Goal: Task Accomplishment & Management: Use online tool/utility

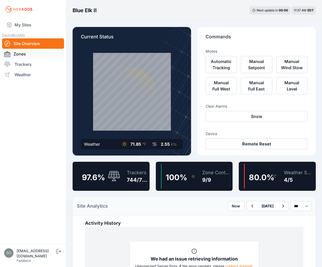
click at [28, 55] on link "Zones" at bounding box center [33, 54] width 62 height 10
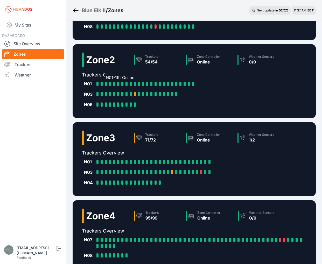
scroll to position [166, 0]
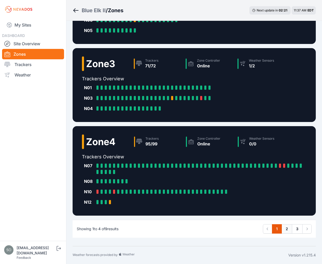
click at [287, 230] on link "2" at bounding box center [287, 228] width 11 height 9
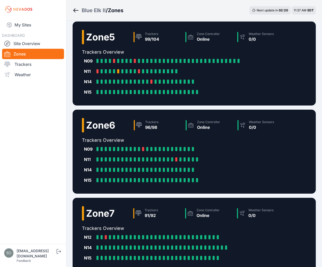
scroll to position [9, 0]
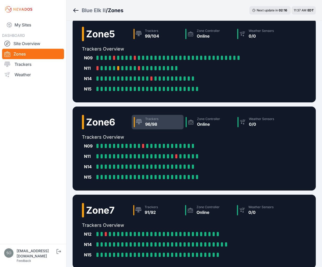
click at [158, 121] on div "Trackers" at bounding box center [151, 119] width 13 height 4
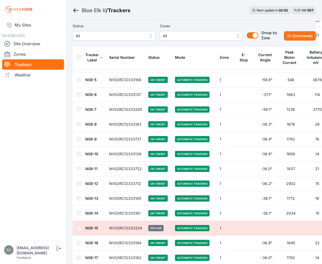
scroll to position [1229, 0]
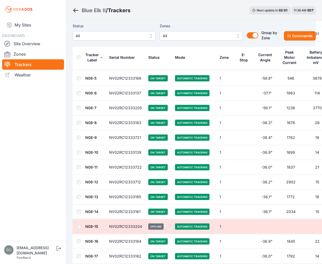
click at [205, 33] on span "All" at bounding box center [198, 36] width 70 height 6
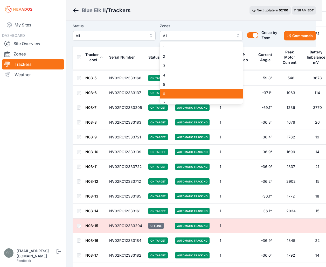
click at [168, 91] on div "6" at bounding box center [201, 93] width 83 height 9
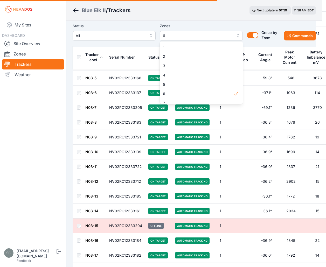
click at [195, 23] on div "Zones 6 1 2 3 4 5 6 7 8 9" at bounding box center [201, 32] width 83 height 18
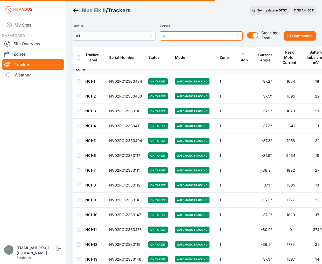
scroll to position [0, 0]
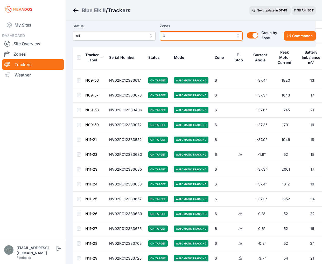
scroll to position [312, 0]
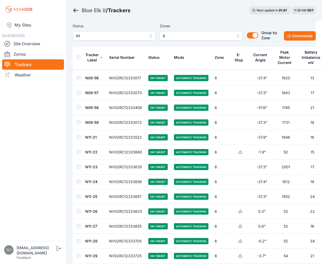
click at [239, 152] on icon at bounding box center [241, 152] width 4 height 4
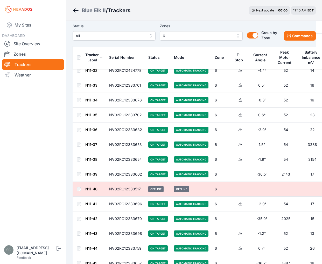
scroll to position [538, 0]
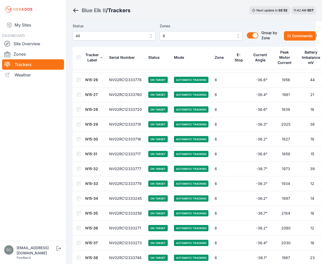
scroll to position [1092, 0]
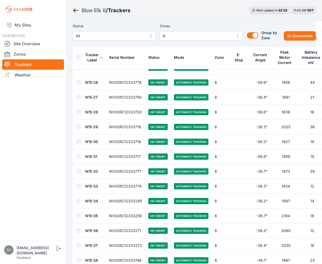
click at [90, 82] on link "N15-26" at bounding box center [91, 82] width 13 height 4
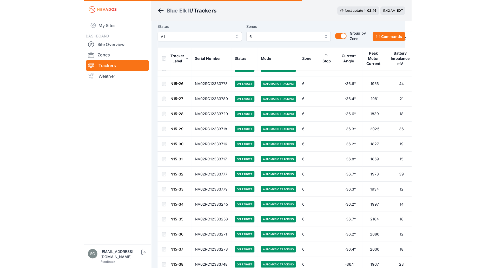
scroll to position [1081, 0]
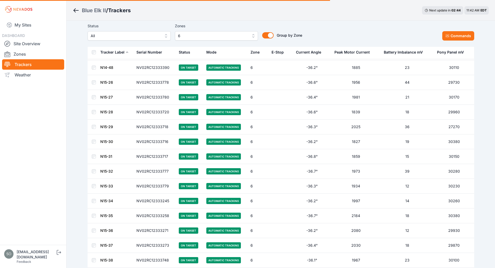
click at [106, 81] on link "N15-26" at bounding box center [106, 82] width 13 height 4
click at [108, 83] on link "N15-26" at bounding box center [106, 82] width 13 height 4
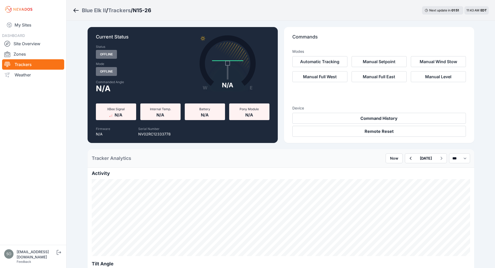
click at [123, 7] on div "Trackers" at bounding box center [119, 10] width 23 height 7
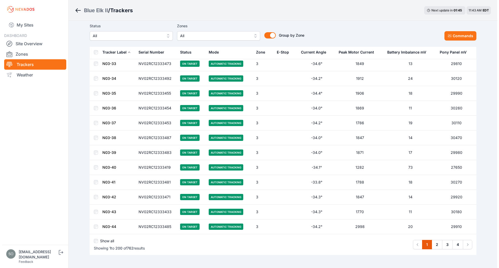
scroll to position [2847, 0]
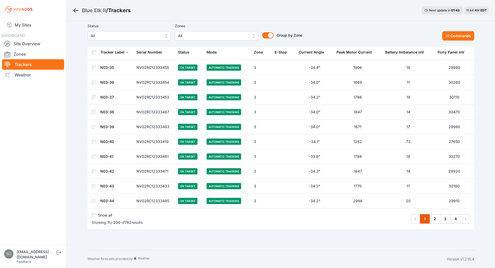
click at [232, 37] on span "All" at bounding box center [213, 36] width 70 height 6
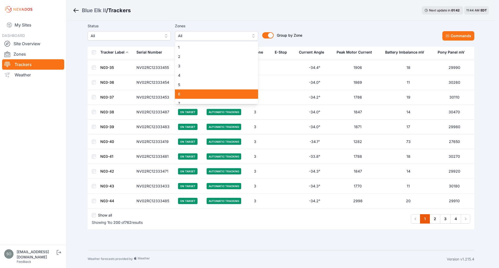
click at [221, 93] on span "6" at bounding box center [213, 93] width 71 height 5
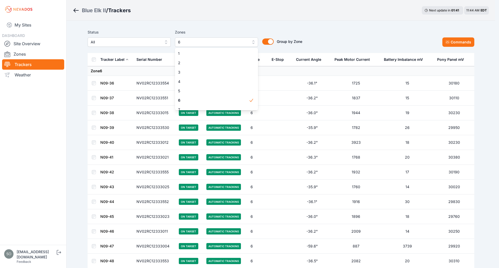
click at [322, 28] on div "Status All Zones 6 1 2 3 4 5 6 7 8 9 Group by Zone Group by Zone Commands" at bounding box center [281, 40] width 386 height 26
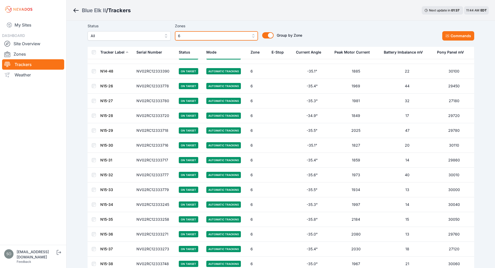
scroll to position [1077, 0]
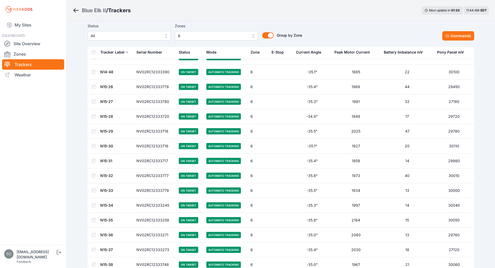
click at [110, 71] on link "N14-48" at bounding box center [106, 72] width 13 height 4
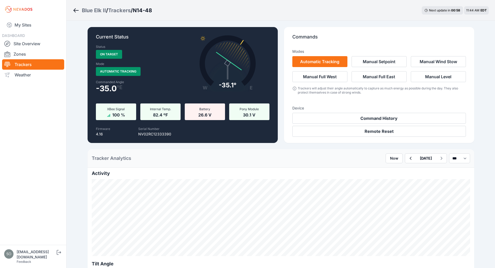
click at [124, 9] on div "Trackers" at bounding box center [119, 10] width 23 height 7
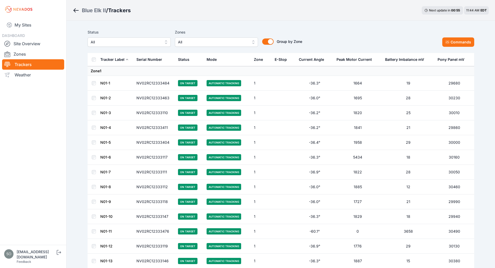
click at [246, 44] on span "All" at bounding box center [213, 42] width 70 height 6
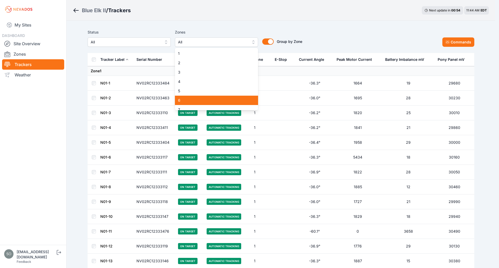
click at [216, 101] on span "6" at bounding box center [213, 100] width 71 height 5
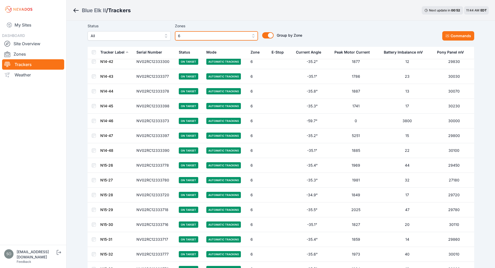
scroll to position [1111, 0]
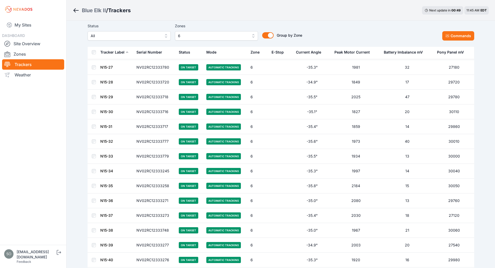
click at [110, 68] on link "N15-27" at bounding box center [106, 67] width 12 height 4
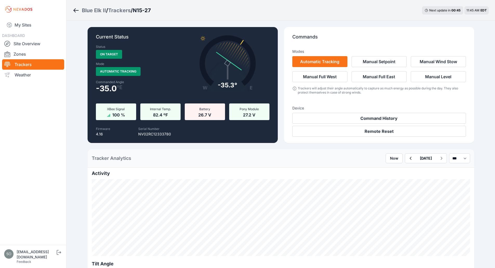
click at [127, 12] on div "Trackers" at bounding box center [119, 10] width 23 height 7
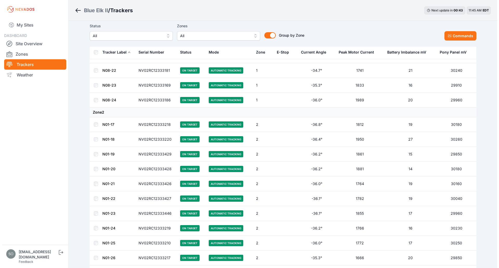
scroll to position [1490, 0]
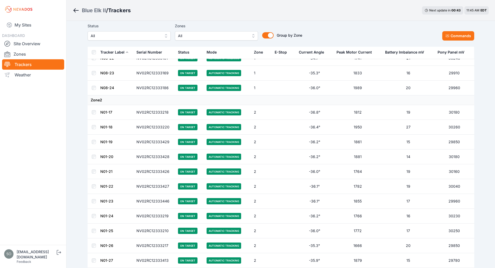
click at [232, 36] on span "All" at bounding box center [213, 36] width 70 height 6
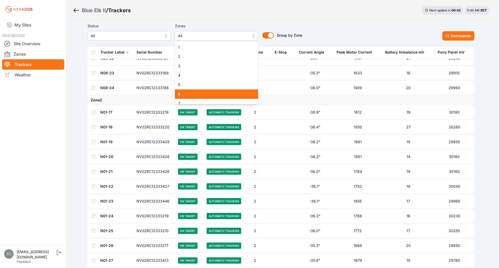
click at [212, 96] on span "6" at bounding box center [213, 93] width 71 height 5
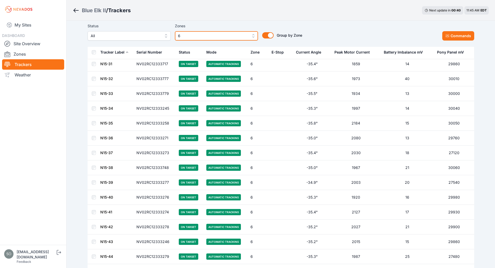
scroll to position [1174, 0]
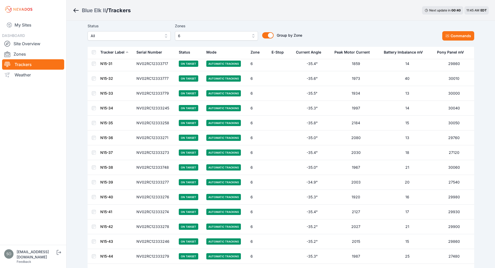
click at [114, 138] on td "N15-36" at bounding box center [116, 137] width 33 height 15
click at [110, 138] on link "N15-36" at bounding box center [106, 137] width 13 height 4
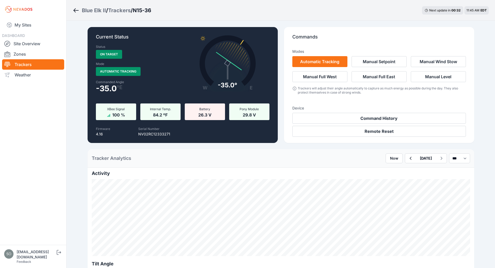
click at [121, 12] on div "Trackers" at bounding box center [119, 10] width 23 height 7
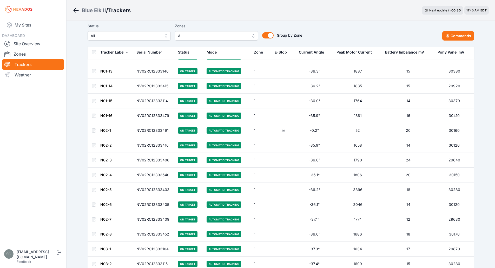
scroll to position [190, 0]
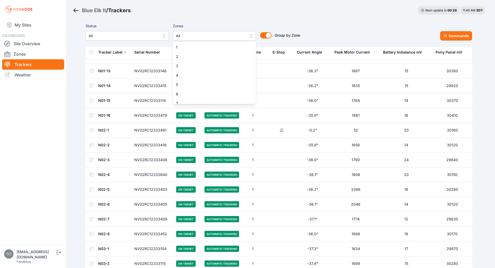
click at [230, 34] on span "All" at bounding box center [211, 36] width 70 height 6
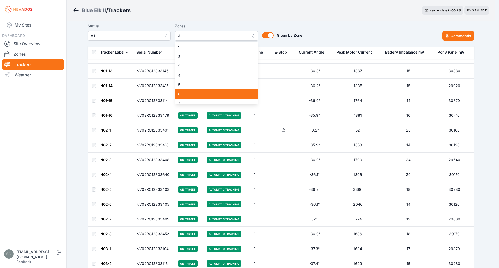
click at [214, 93] on span "6" at bounding box center [213, 93] width 71 height 5
click at [322, 24] on div "Status All Zones 6 1 2 3 4 5 6 7 8 9 Group by Zone Group by Zone Commands" at bounding box center [281, 32] width 386 height 18
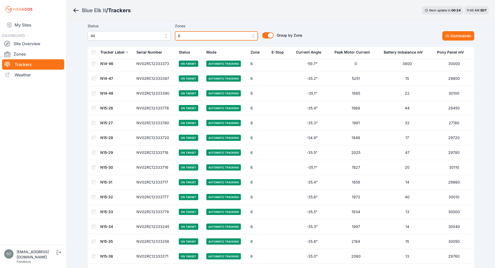
scroll to position [1055, 0]
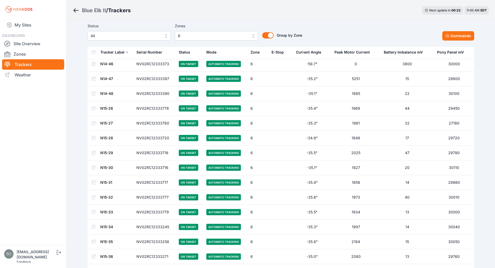
click at [110, 108] on link "N15-26" at bounding box center [106, 108] width 13 height 4
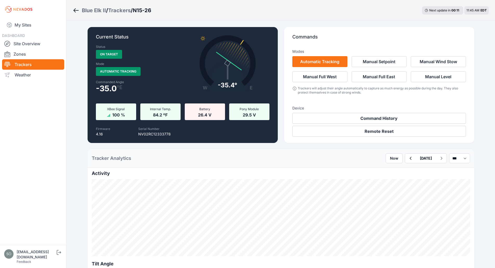
click at [121, 9] on div "Trackers" at bounding box center [119, 10] width 23 height 7
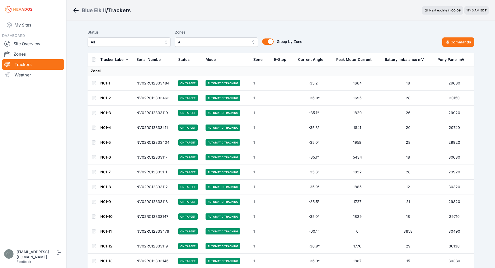
click at [218, 49] on div "Status All Zones All Group by Zone Group by Zone Commands" at bounding box center [281, 40] width 386 height 26
click at [220, 42] on span "All" at bounding box center [213, 42] width 70 height 6
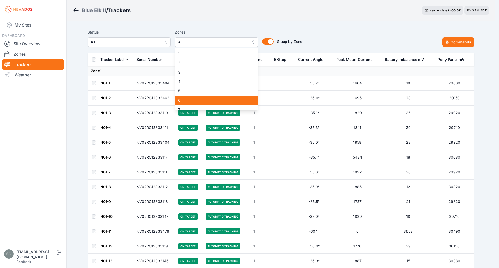
click at [206, 96] on div "6" at bounding box center [216, 100] width 83 height 9
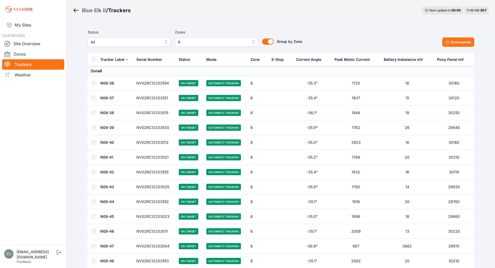
click at [93, 154] on td at bounding box center [94, 157] width 12 height 15
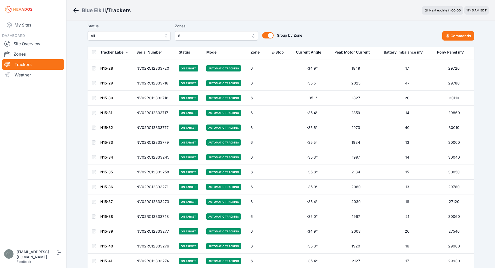
scroll to position [1125, 0]
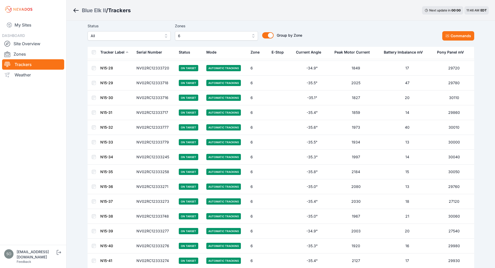
click at [95, 154] on td at bounding box center [94, 157] width 12 height 15
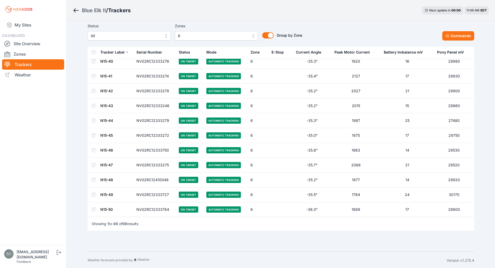
scroll to position [1311, 0]
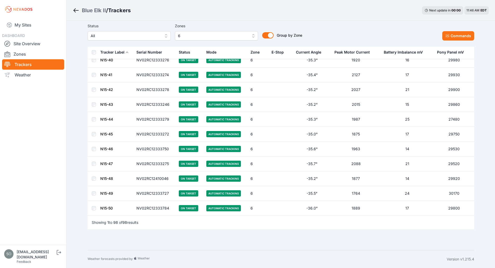
click at [93, 193] on td at bounding box center [94, 193] width 12 height 15
click at [322, 35] on button "Commands" at bounding box center [458, 35] width 32 height 9
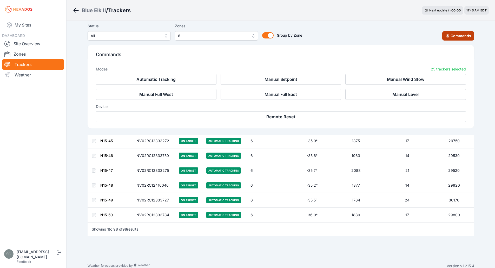
scroll to position [1399, 0]
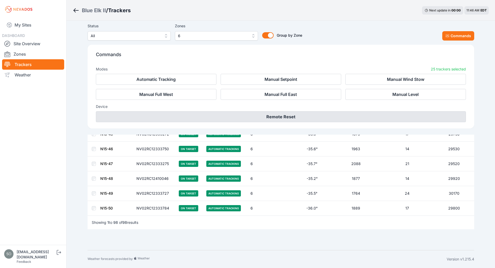
click at [236, 117] on button "Remote Reset" at bounding box center [281, 116] width 370 height 11
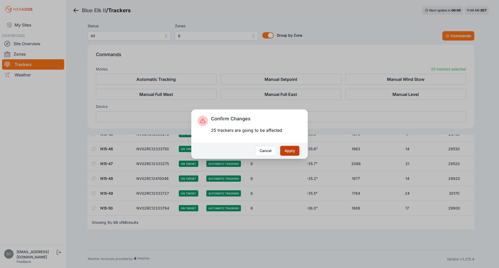
click at [286, 151] on button "Apply" at bounding box center [289, 151] width 19 height 10
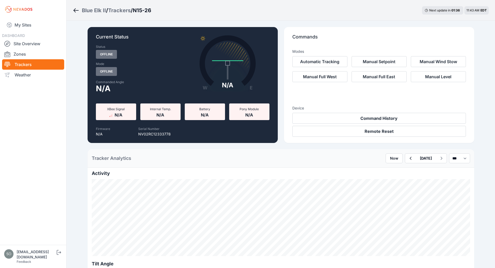
click at [125, 9] on div "Trackers" at bounding box center [119, 10] width 23 height 7
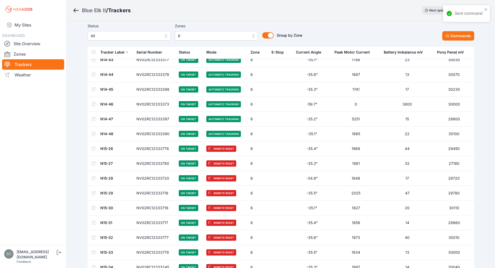
scroll to position [1017, 0]
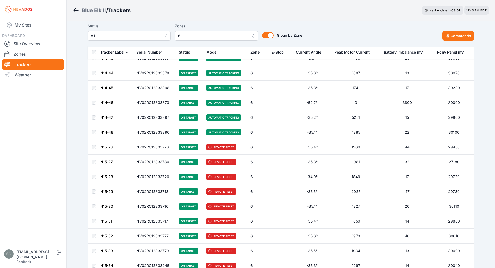
click at [111, 146] on link "N15-26" at bounding box center [106, 147] width 13 height 4
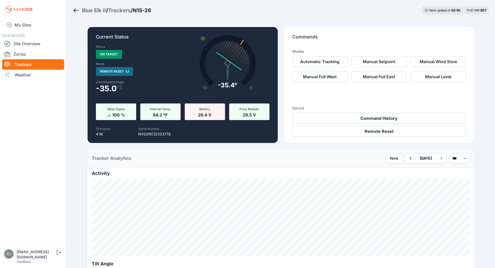
click at [357, 16] on div "Blue Elk II / Trackers / N15-26 Next update in 02 : 55 11:47 AM EDT" at bounding box center [280, 10] width 428 height 21
click at [207, 10] on div "Blue Elk II / Trackers / N15-26 Next update in 02 : 31 11:47 AM EDT" at bounding box center [280, 10] width 428 height 21
click at [264, 17] on div "Blue Elk II / Trackers / N15-26 Next update in 01 : 17 11:48 AM EDT" at bounding box center [280, 10] width 428 height 21
click at [124, 11] on div "Trackers" at bounding box center [119, 10] width 23 height 7
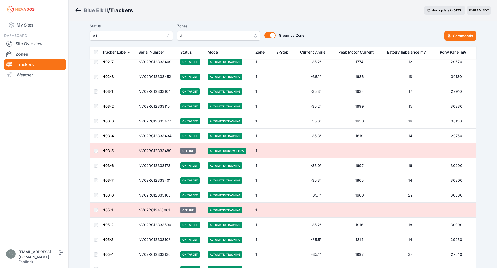
scroll to position [346, 0]
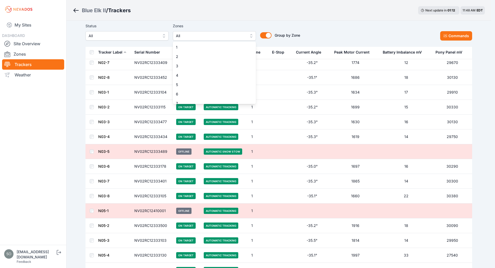
click at [247, 39] on button "All" at bounding box center [214, 35] width 83 height 9
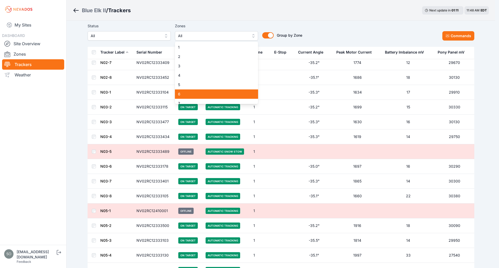
click at [198, 90] on div "6" at bounding box center [216, 93] width 83 height 9
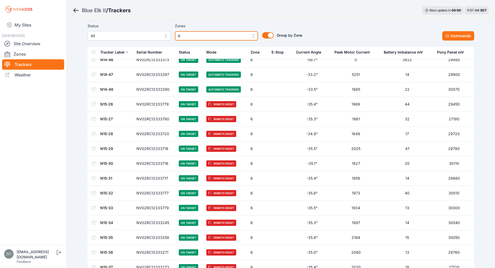
scroll to position [1060, 0]
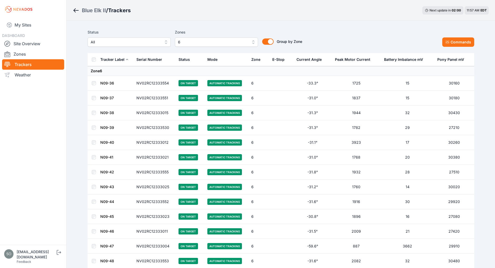
scroll to position [1060, 0]
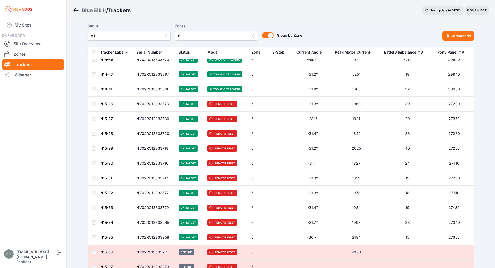
click at [106, 100] on td "N15-26" at bounding box center [116, 104] width 33 height 15
click at [106, 101] on td "N15-26" at bounding box center [116, 104] width 33 height 15
click at [108, 104] on link "N15-26" at bounding box center [106, 104] width 13 height 4
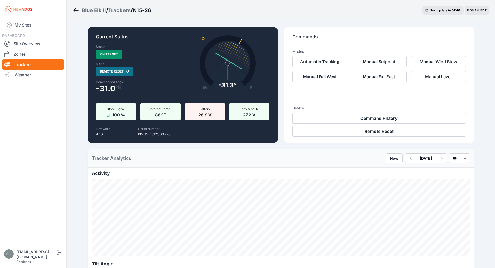
click at [77, 11] on icon "Breadcrumb" at bounding box center [76, 10] width 6 height 6
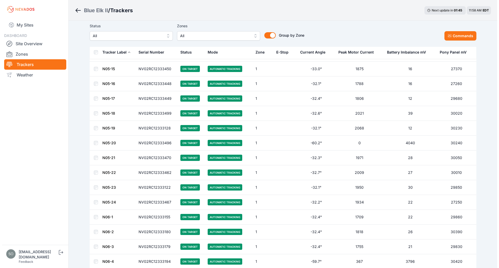
scroll to position [700, 0]
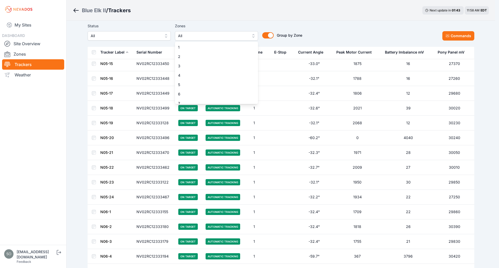
click at [256, 35] on button "All" at bounding box center [216, 35] width 83 height 9
click at [206, 90] on div "6" at bounding box center [216, 93] width 83 height 9
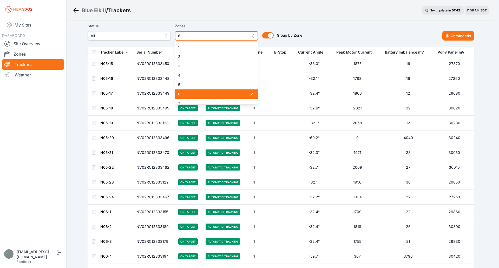
click at [227, 34] on span "6" at bounding box center [213, 36] width 70 height 6
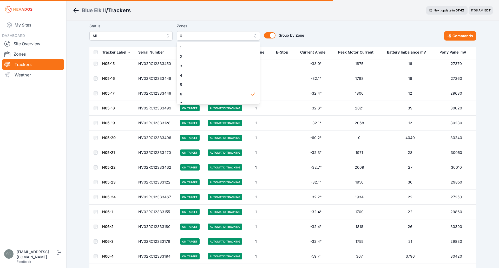
click at [235, 20] on div "Blue Elk II / Trackers Next update in 01 : 42 11:58 AM EDT" at bounding box center [282, 10] width 432 height 21
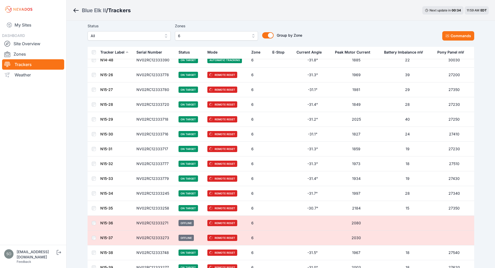
scroll to position [1094, 0]
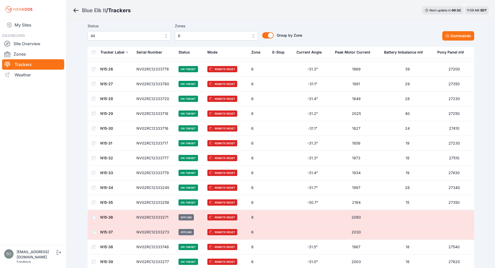
click at [328, 26] on div "Status All Zones 6 Group by Zone Group by Zone Commands" at bounding box center [281, 32] width 386 height 18
click at [358, 22] on div "Status All Zones 6 Group by Zone Group by Zone Commands" at bounding box center [281, 34] width 386 height 26
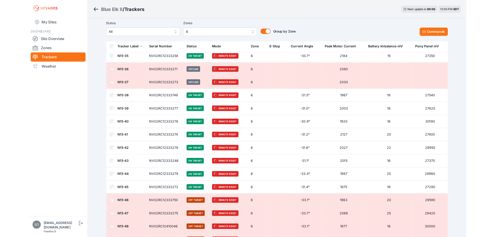
scroll to position [1311, 0]
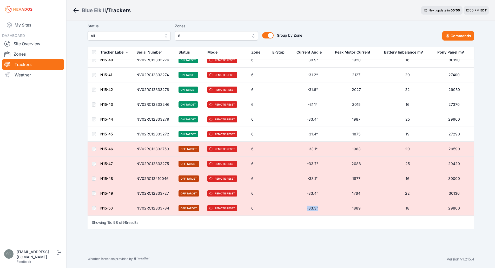
drag, startPoint x: 319, startPoint y: 208, endPoint x: 294, endPoint y: 201, distance: 25.8
click at [294, 201] on td "-33.3°" at bounding box center [312, 208] width 38 height 15
drag, startPoint x: 298, startPoint y: 196, endPoint x: 335, endPoint y: 190, distance: 38.2
click at [335, 190] on tr "N15-49 NV02RC12333727 Off Target Remote Reset 6 -33.4° 1764 22 30130" at bounding box center [281, 193] width 386 height 15
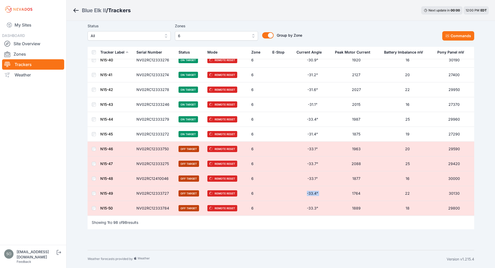
click at [293, 192] on td "-33.4°" at bounding box center [312, 193] width 38 height 15
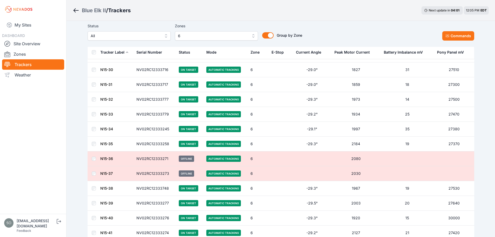
scroll to position [1138, 0]
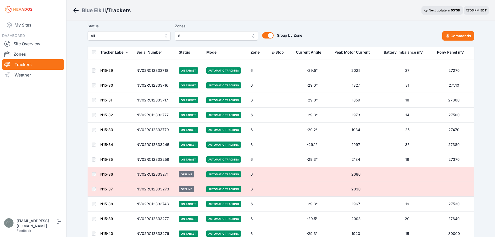
click at [108, 174] on link "N15-36" at bounding box center [106, 174] width 13 height 4
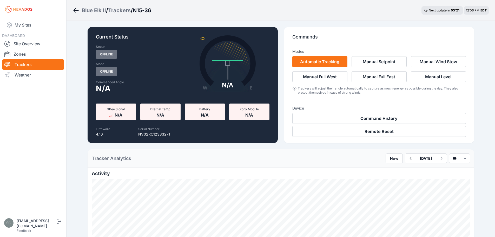
click at [121, 10] on div "Trackers" at bounding box center [119, 10] width 23 height 7
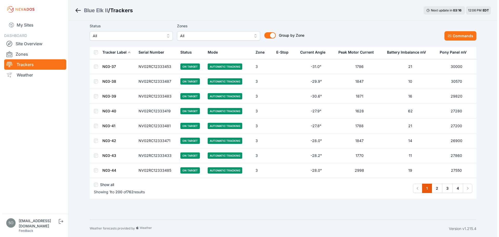
scroll to position [2878, 0]
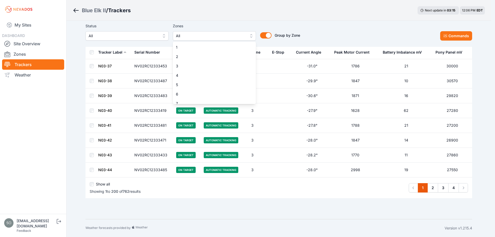
click at [240, 35] on span "All" at bounding box center [211, 36] width 70 height 6
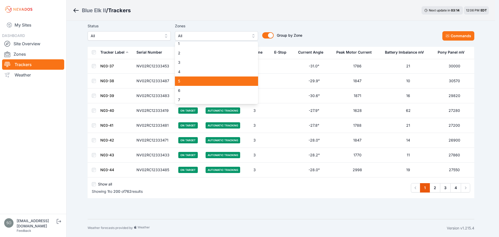
scroll to position [0, 0]
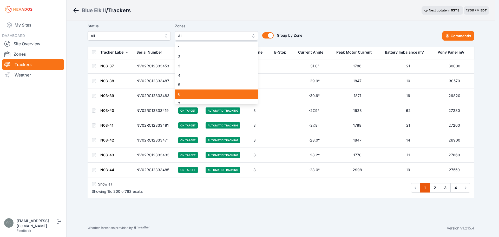
drag, startPoint x: 194, startPoint y: 93, endPoint x: 88, endPoint y: 158, distance: 125.2
click at [194, 93] on span "6" at bounding box center [213, 93] width 71 height 5
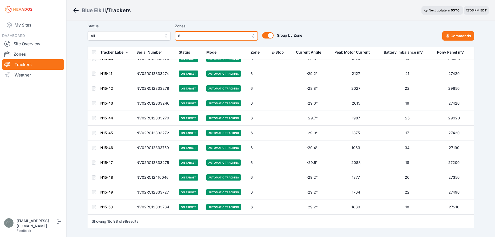
scroll to position [1307, 0]
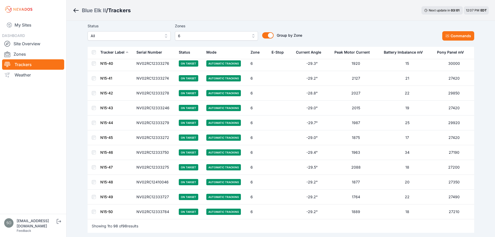
click at [107, 136] on link "N15-45" at bounding box center [106, 137] width 12 height 4
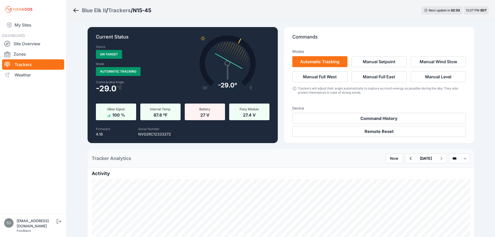
click at [126, 8] on div "Trackers" at bounding box center [119, 10] width 23 height 7
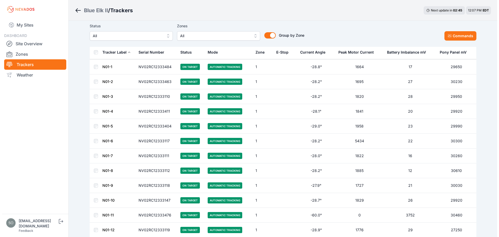
scroll to position [69, 0]
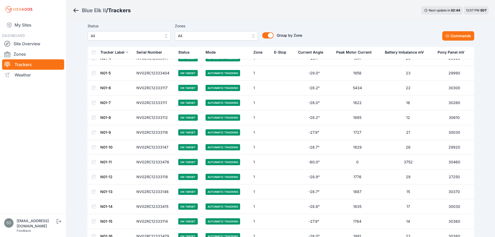
click at [227, 35] on span "All" at bounding box center [213, 36] width 70 height 6
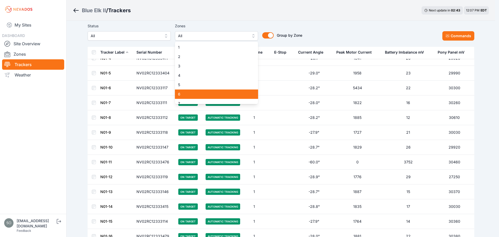
click at [208, 94] on span "6" at bounding box center [213, 93] width 71 height 5
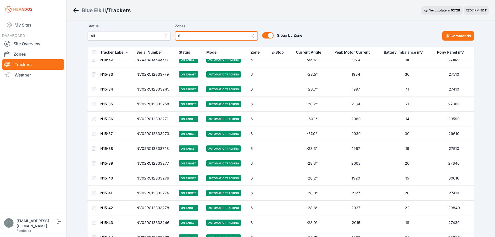
scroll to position [1186, 0]
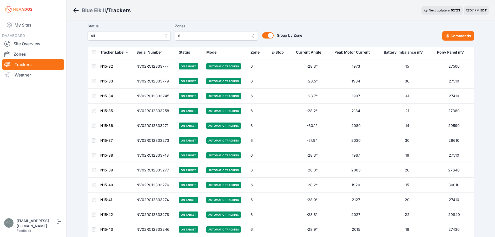
click at [110, 127] on link "N15-36" at bounding box center [106, 125] width 13 height 4
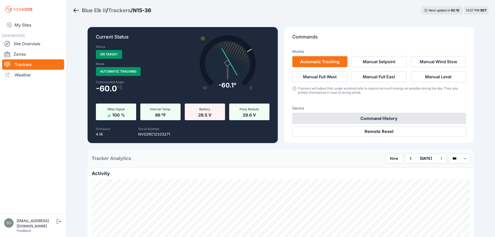
click at [341, 116] on button "Command History" at bounding box center [378, 118] width 173 height 11
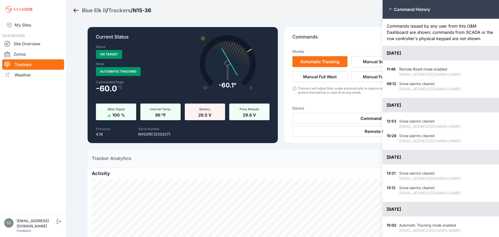
click at [320, 153] on div "Close panel Command History Commands issued by any user from this O&M Dashboard…" at bounding box center [249, 118] width 499 height 237
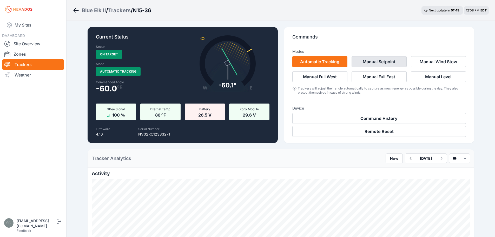
click at [374, 61] on button "Manual Setpoint" at bounding box center [378, 61] width 55 height 11
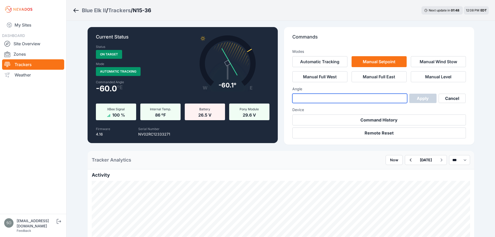
click at [335, 100] on input "number" at bounding box center [349, 97] width 115 height 9
click at [387, 99] on input "*" at bounding box center [349, 97] width 115 height 9
click at [401, 99] on input "**" at bounding box center [349, 97] width 115 height 9
click at [401, 97] on input "*" at bounding box center [349, 97] width 115 height 9
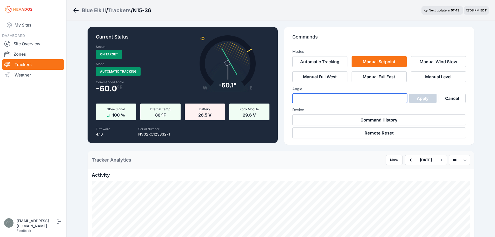
click at [401, 97] on input "*" at bounding box center [349, 97] width 115 height 9
click at [401, 100] on input "*" at bounding box center [349, 97] width 115 height 9
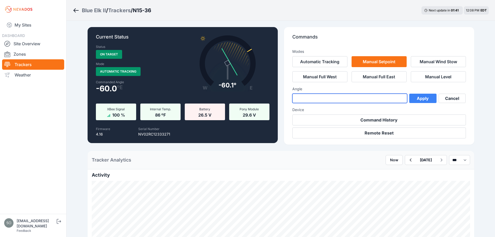
click at [401, 100] on input "*" at bounding box center [349, 97] width 115 height 9
click at [401, 97] on input "*" at bounding box center [349, 97] width 115 height 9
click at [401, 100] on input "*" at bounding box center [349, 97] width 115 height 9
type input "**"
click at [401, 100] on input "**" at bounding box center [349, 97] width 115 height 9
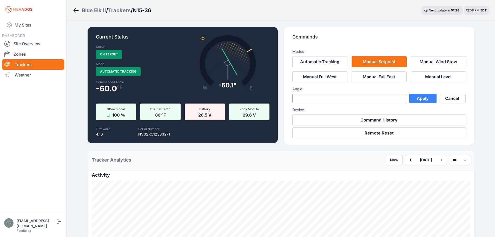
click at [421, 99] on button "Apply" at bounding box center [422, 97] width 27 height 9
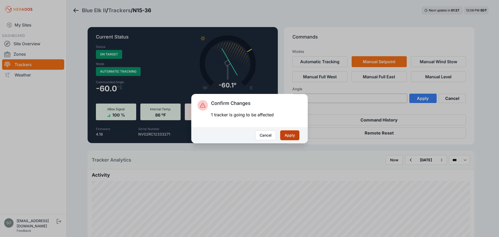
click at [286, 132] on button "Apply" at bounding box center [289, 135] width 19 height 10
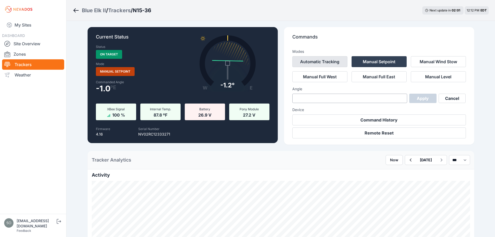
click at [333, 63] on button "Automatic Tracking" at bounding box center [319, 61] width 55 height 11
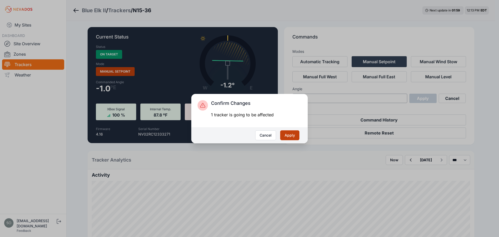
click at [290, 135] on button "Apply" at bounding box center [289, 135] width 19 height 10
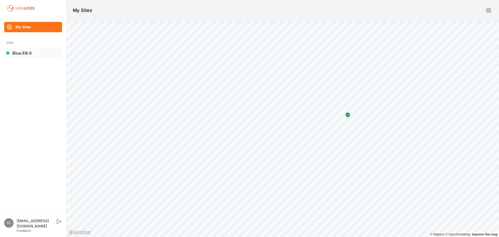
click at [20, 55] on link "Blue Elk II" at bounding box center [33, 53] width 58 height 10
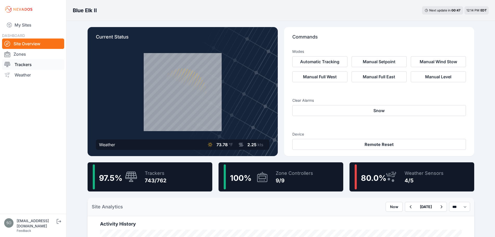
click at [32, 64] on link "Trackers" at bounding box center [33, 64] width 62 height 10
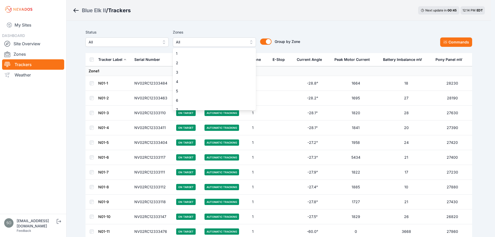
click at [206, 42] on span "All" at bounding box center [211, 42] width 70 height 6
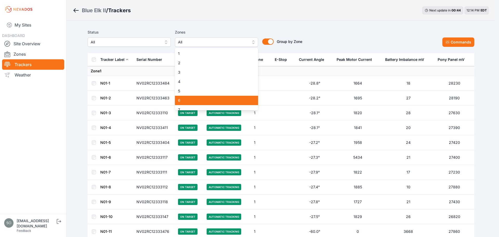
click at [190, 101] on span "6" at bounding box center [213, 100] width 71 height 5
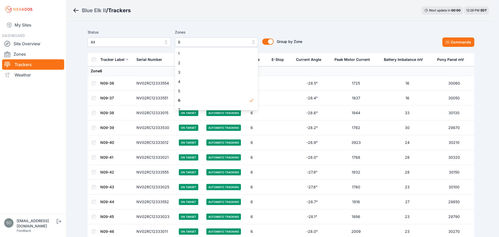
click at [209, 30] on div "Zones 6 1 2 3 4 5 6 7 8 9" at bounding box center [216, 38] width 83 height 18
click at [200, 42] on span "6" at bounding box center [213, 42] width 70 height 6
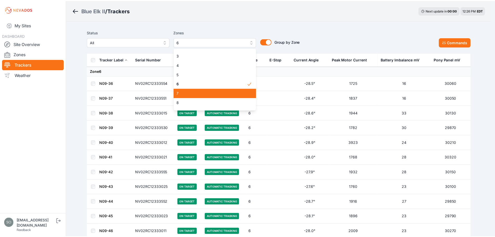
scroll to position [17, 0]
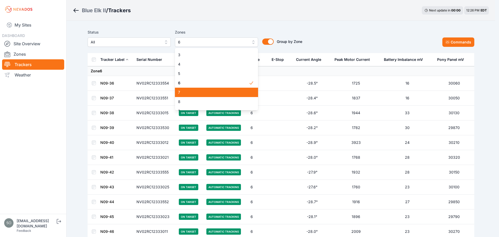
click at [196, 95] on div "7" at bounding box center [216, 92] width 83 height 9
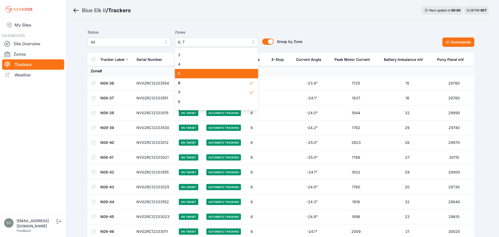
click at [191, 82] on span "6" at bounding box center [213, 82] width 71 height 5
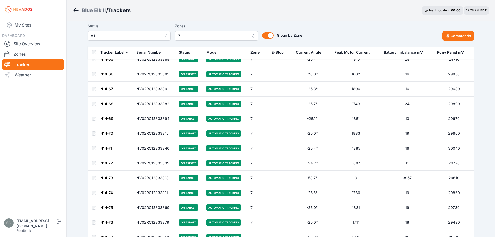
scroll to position [753, 0]
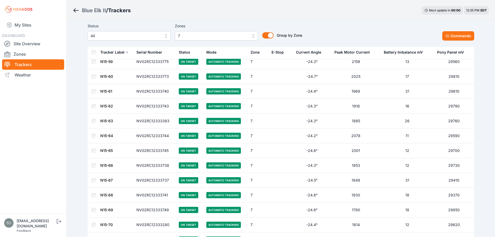
scroll to position [1054, 0]
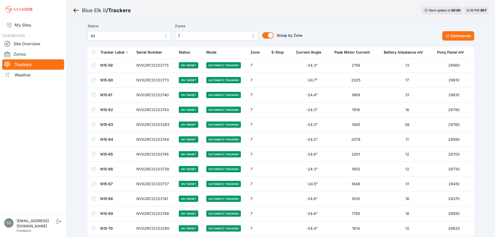
click at [107, 227] on link "N15-70" at bounding box center [106, 228] width 12 height 4
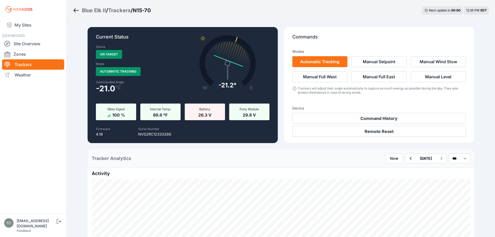
click at [124, 9] on div "Trackers" at bounding box center [119, 10] width 23 height 7
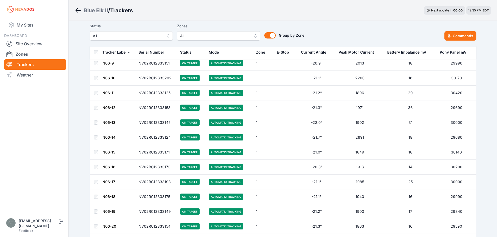
scroll to position [969, 0]
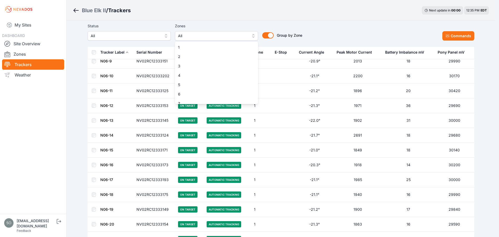
click at [237, 39] on span "All" at bounding box center [213, 36] width 70 height 6
drag, startPoint x: 185, startPoint y: 88, endPoint x: 204, endPoint y: 2, distance: 88.2
click at [185, 89] on span "8" at bounding box center [213, 88] width 71 height 5
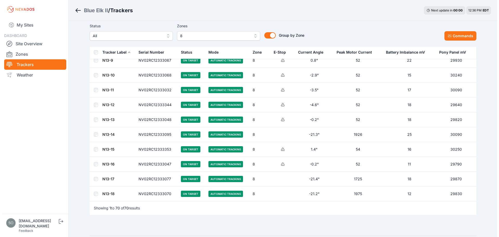
scroll to position [927, 0]
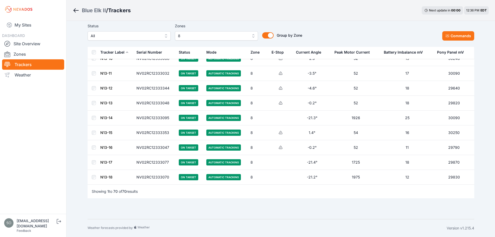
click at [236, 36] on span "8" at bounding box center [213, 36] width 70 height 6
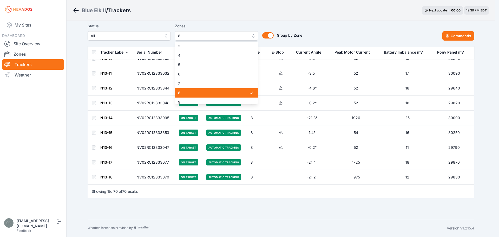
scroll to position [24, 0]
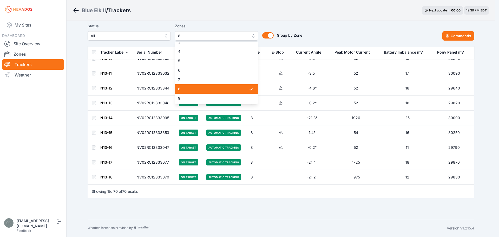
click at [200, 92] on div "8" at bounding box center [216, 88] width 83 height 9
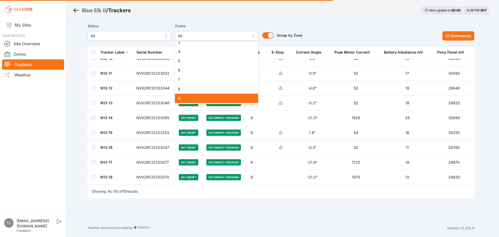
click at [198, 99] on span "9" at bounding box center [213, 98] width 71 height 5
click at [210, 23] on div "Status All Zones 9 1 2 3 4 5 6 7 8 9 Group by Zone Group by Zone Commands" at bounding box center [281, 34] width 386 height 26
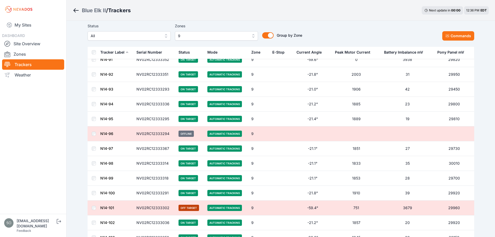
scroll to position [172, 0]
click at [108, 206] on link "N14-101" at bounding box center [107, 207] width 14 height 4
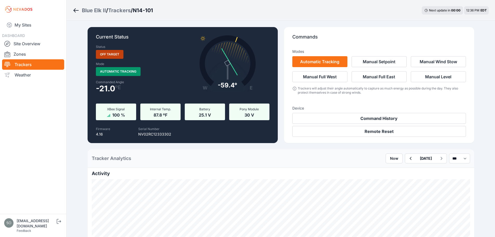
click at [128, 150] on div "Tracker Analytics Now September 02 *** **** *****" at bounding box center [281, 158] width 386 height 18
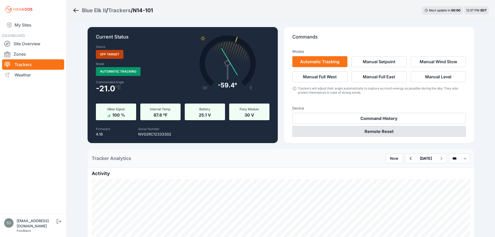
click at [319, 130] on button "Remote Reset" at bounding box center [378, 131] width 173 height 11
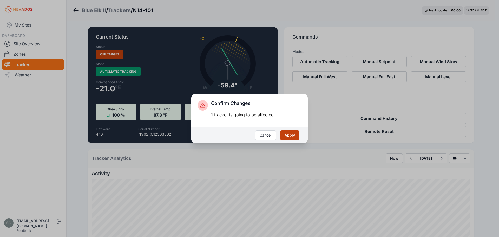
click at [289, 135] on button "Apply" at bounding box center [289, 135] width 19 height 10
